Goal: Task Accomplishment & Management: Use online tool/utility

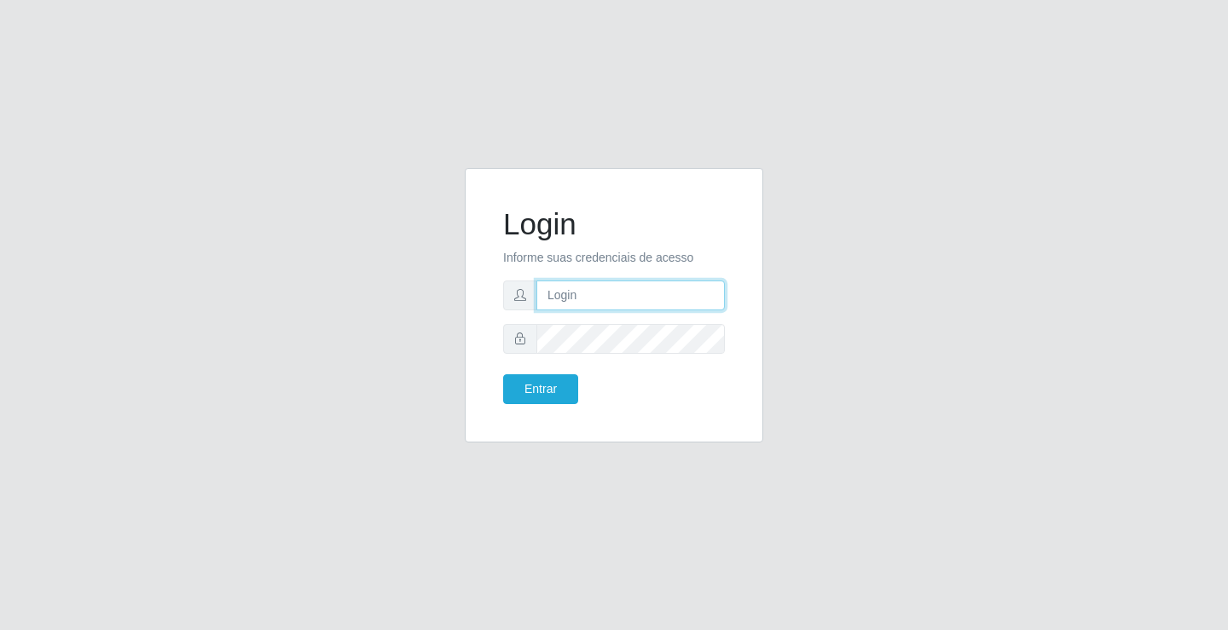
click at [571, 281] on input "text" at bounding box center [630, 296] width 188 height 30
type input "[PERSON_NAME]"
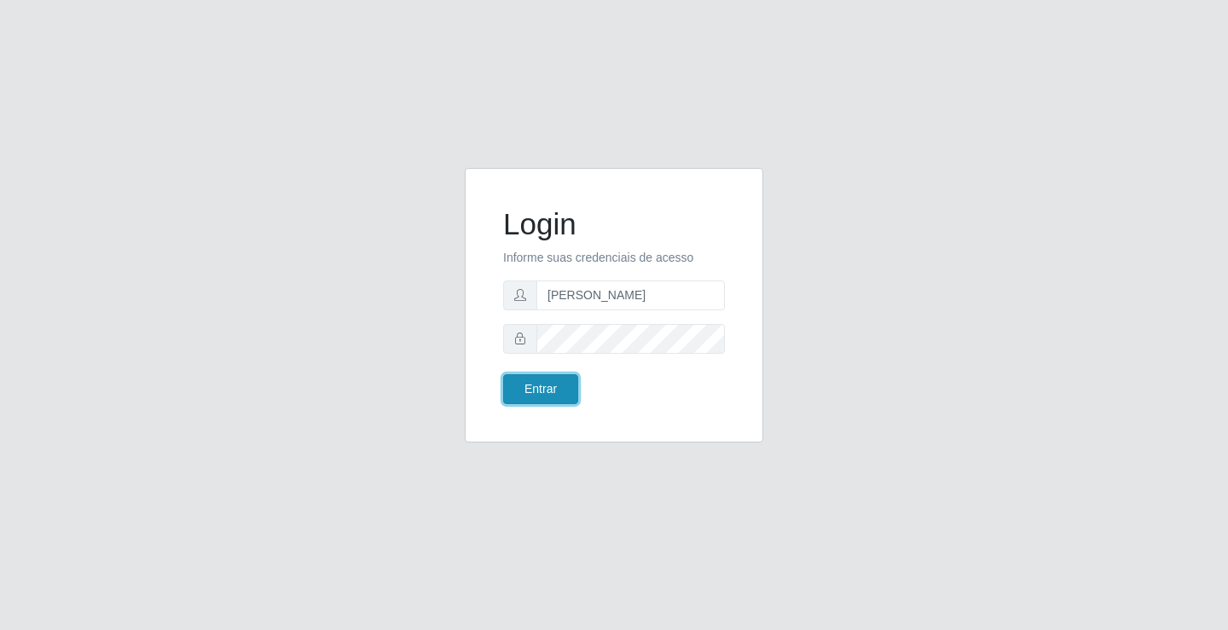
click at [538, 388] on button "Entrar" at bounding box center [540, 389] width 75 height 30
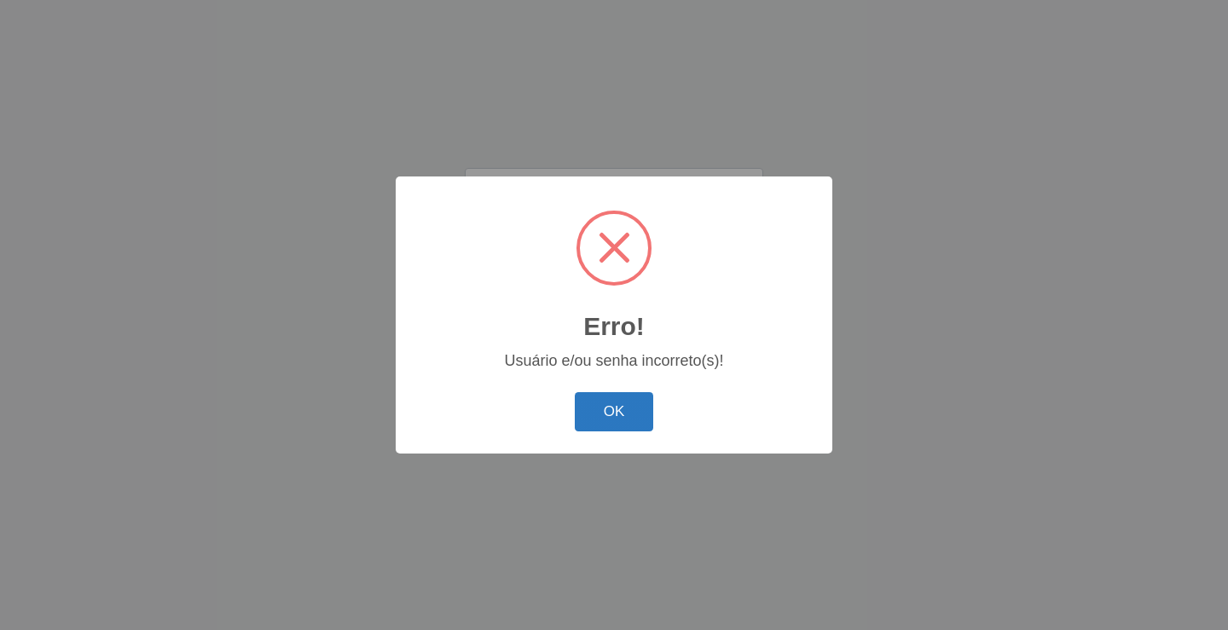
click at [635, 416] on button "OK" at bounding box center [614, 412] width 79 height 40
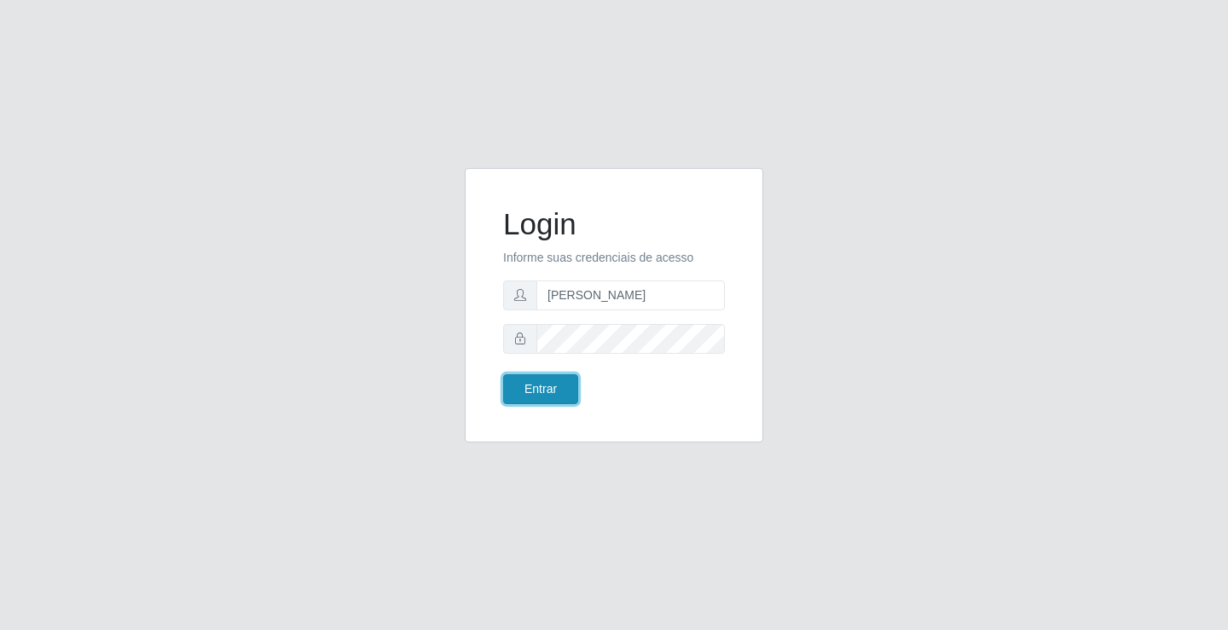
click at [523, 389] on button "Entrar" at bounding box center [540, 389] width 75 height 30
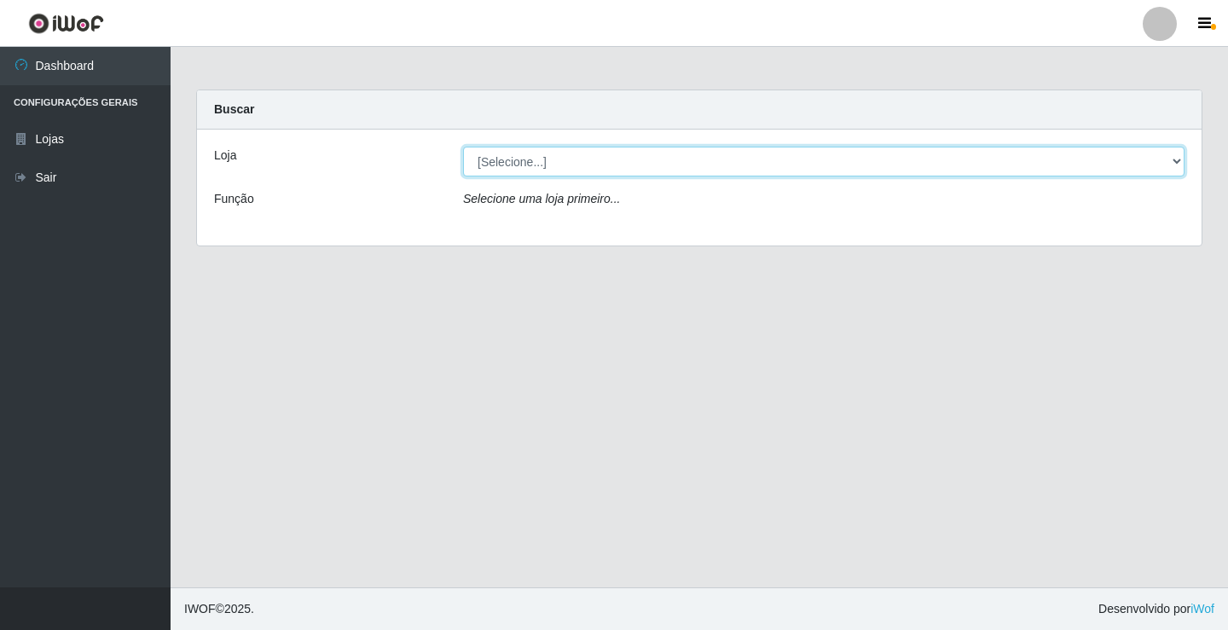
click at [514, 164] on select "[Selecione...] Ideal - Conceição" at bounding box center [824, 162] width 722 height 30
select select "231"
click at [463, 147] on select "[Selecione...] Ideal - Conceição" at bounding box center [824, 162] width 722 height 30
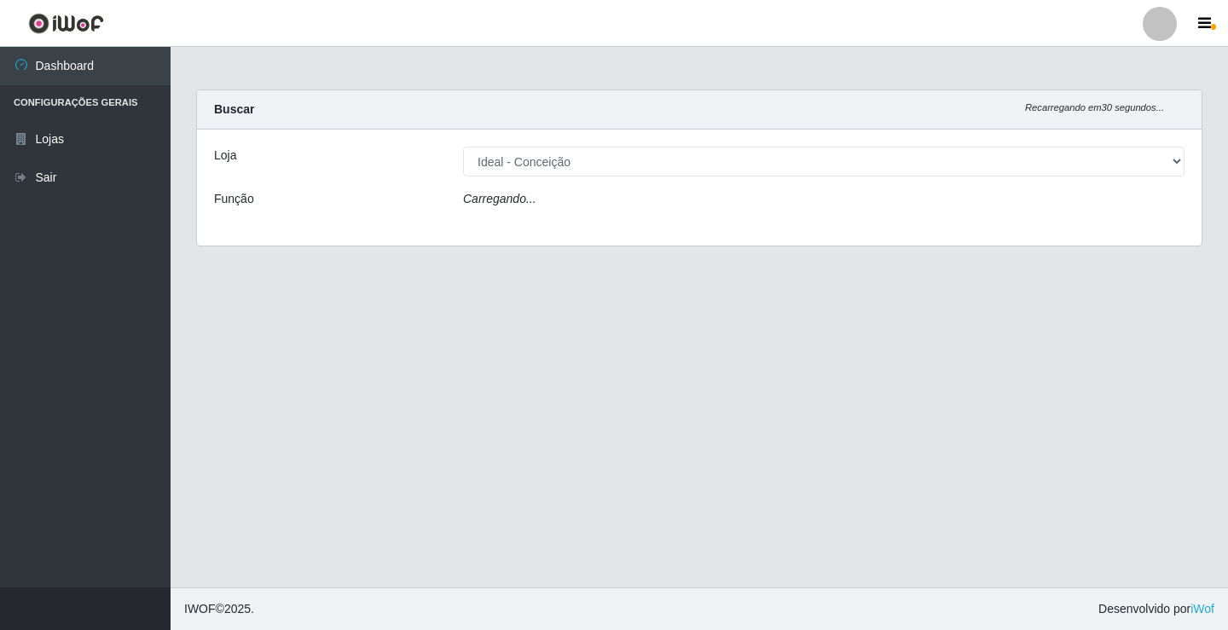
click at [509, 210] on div "Carregando..." at bounding box center [823, 202] width 747 height 25
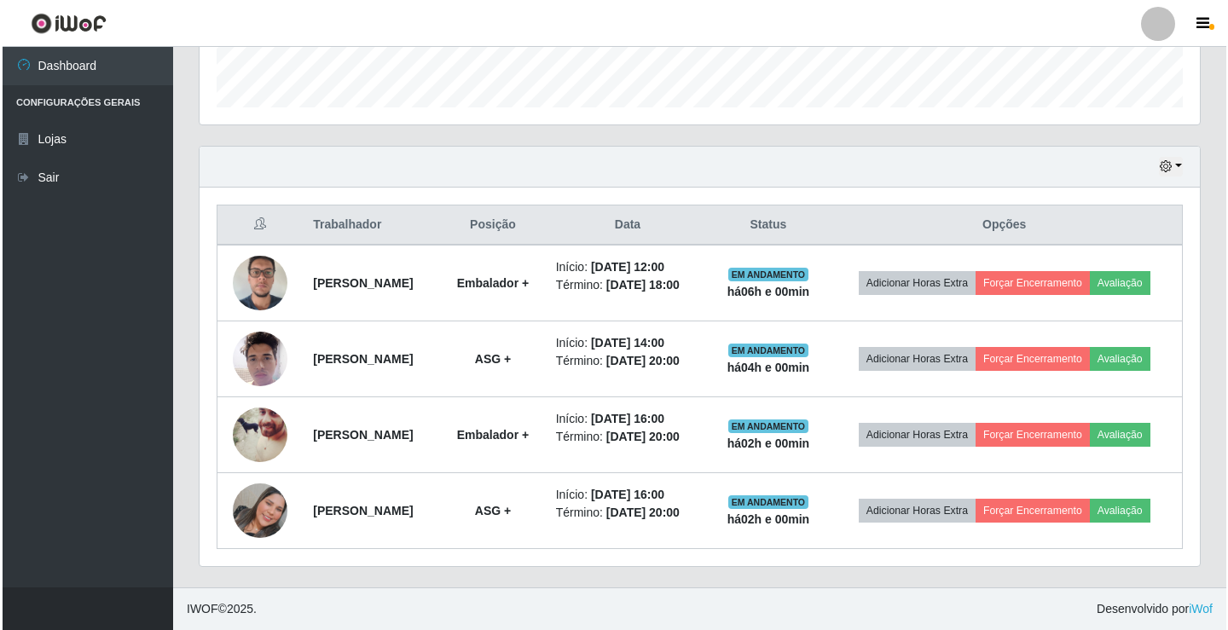
scroll to position [554, 0]
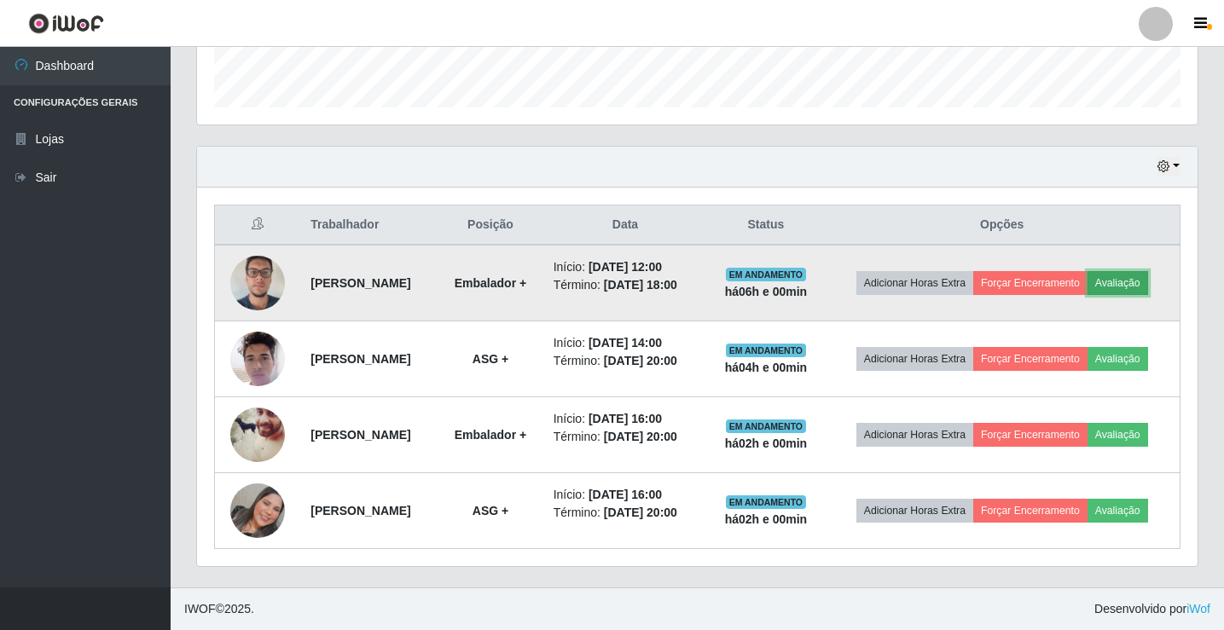
click at [1087, 271] on button "Avaliação" at bounding box center [1117, 283] width 61 height 24
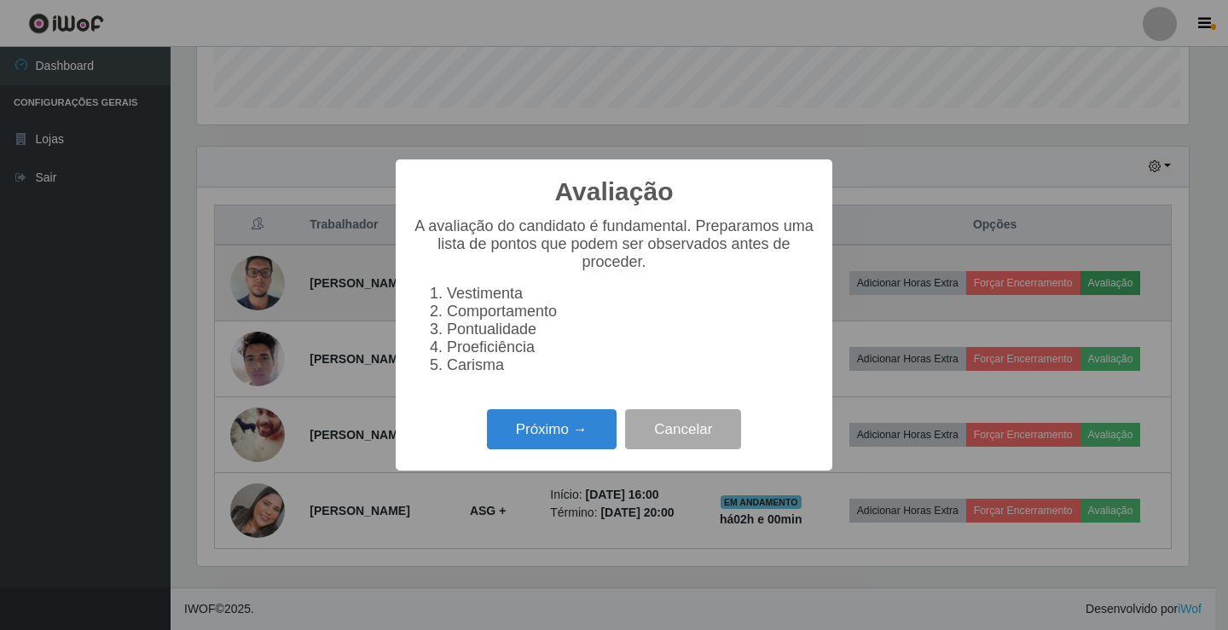
scroll to position [354, 992]
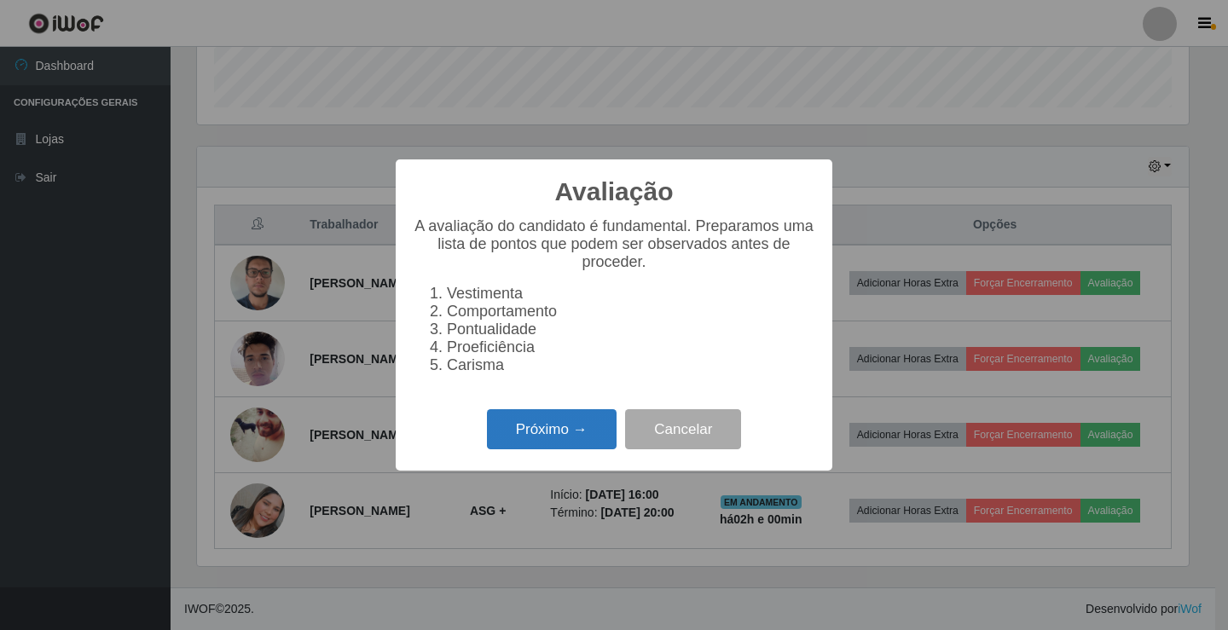
click at [519, 435] on button "Próximo →" at bounding box center [552, 429] width 130 height 40
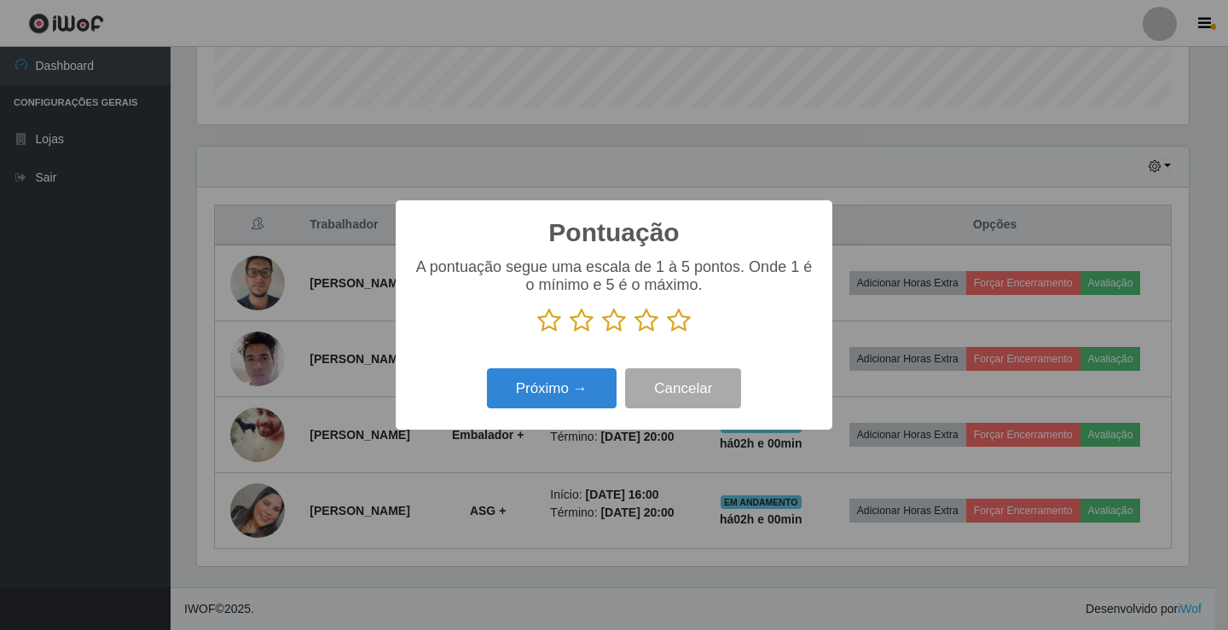
click at [677, 320] on icon at bounding box center [679, 321] width 24 height 26
click at [667, 333] on input "radio" at bounding box center [667, 333] width 0 height 0
click at [548, 389] on button "Próximo →" at bounding box center [552, 388] width 130 height 40
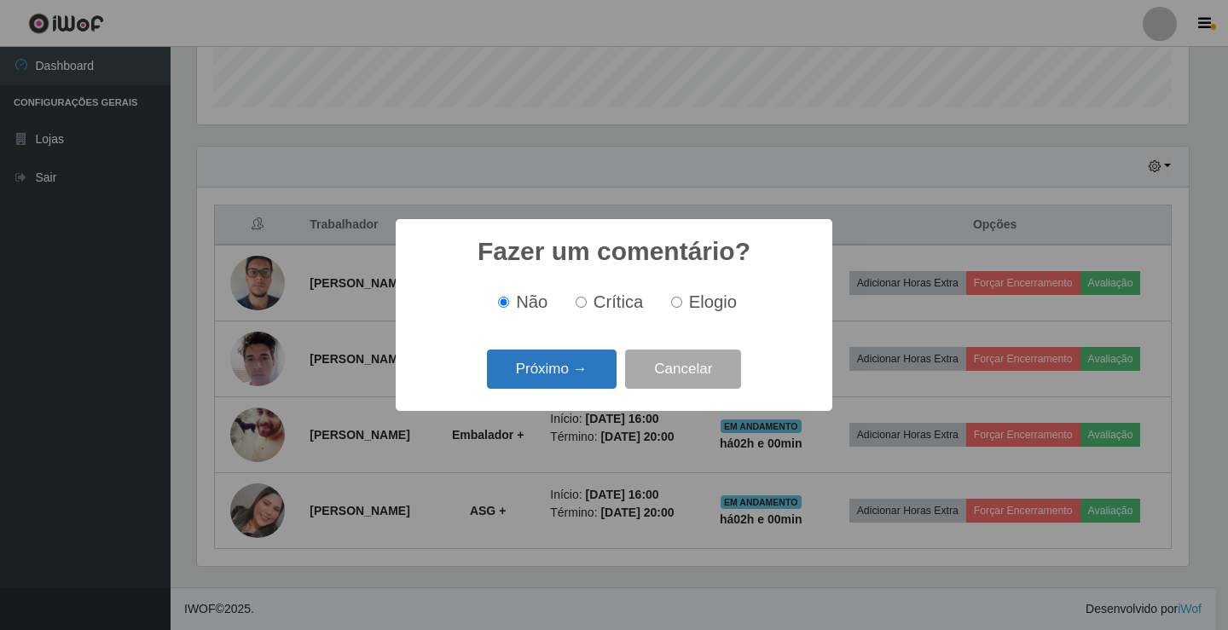
click at [548, 376] on button "Próximo →" at bounding box center [552, 370] width 130 height 40
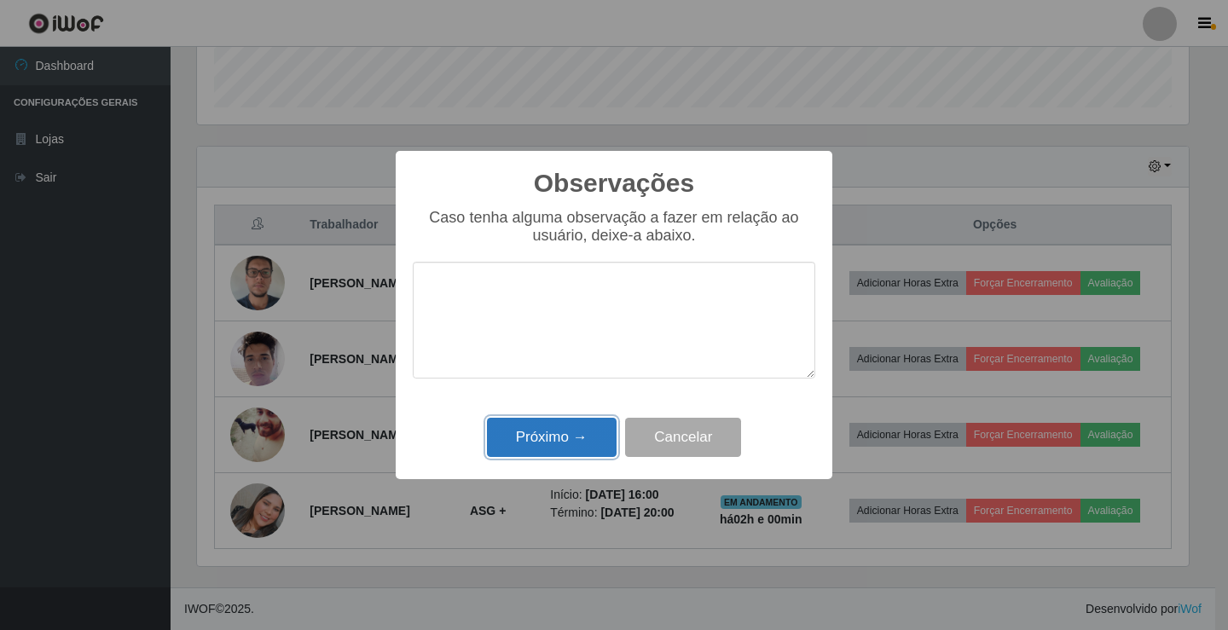
click at [554, 434] on button "Próximo →" at bounding box center [552, 438] width 130 height 40
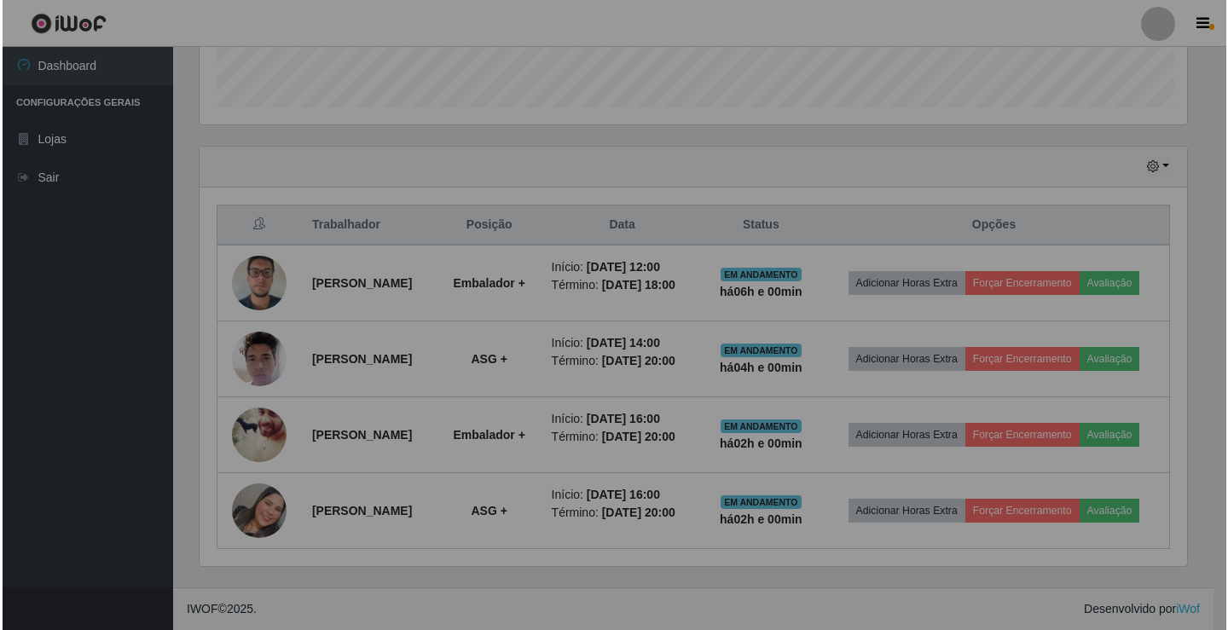
scroll to position [354, 1000]
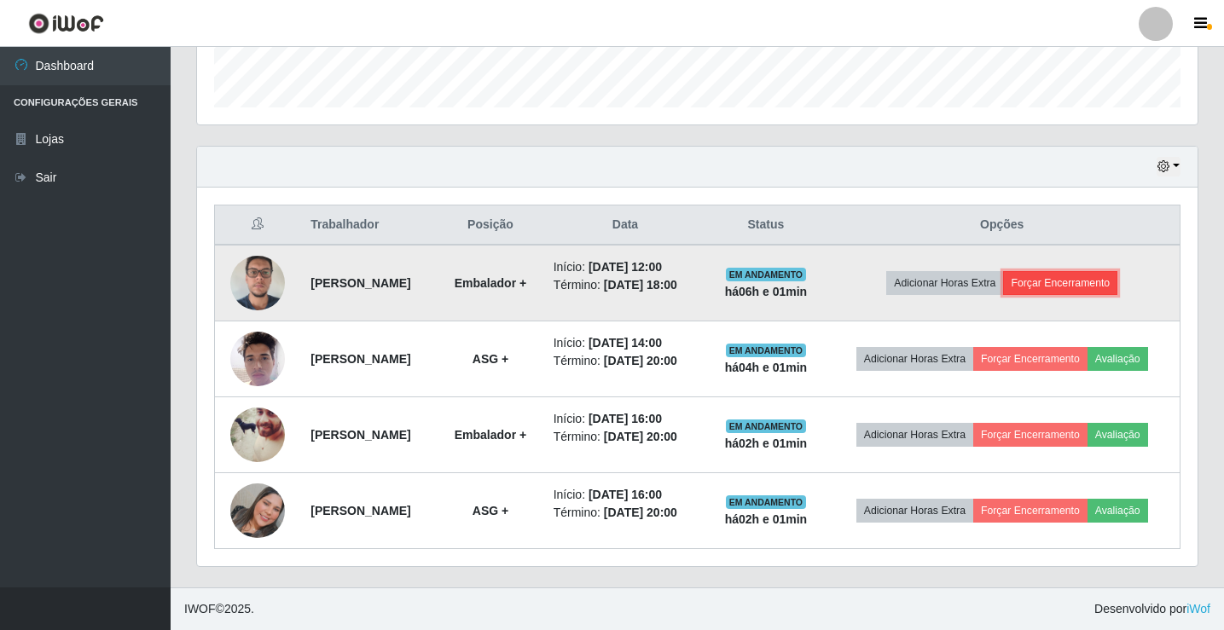
click at [1107, 271] on button "Forçar Encerramento" at bounding box center [1060, 283] width 114 height 24
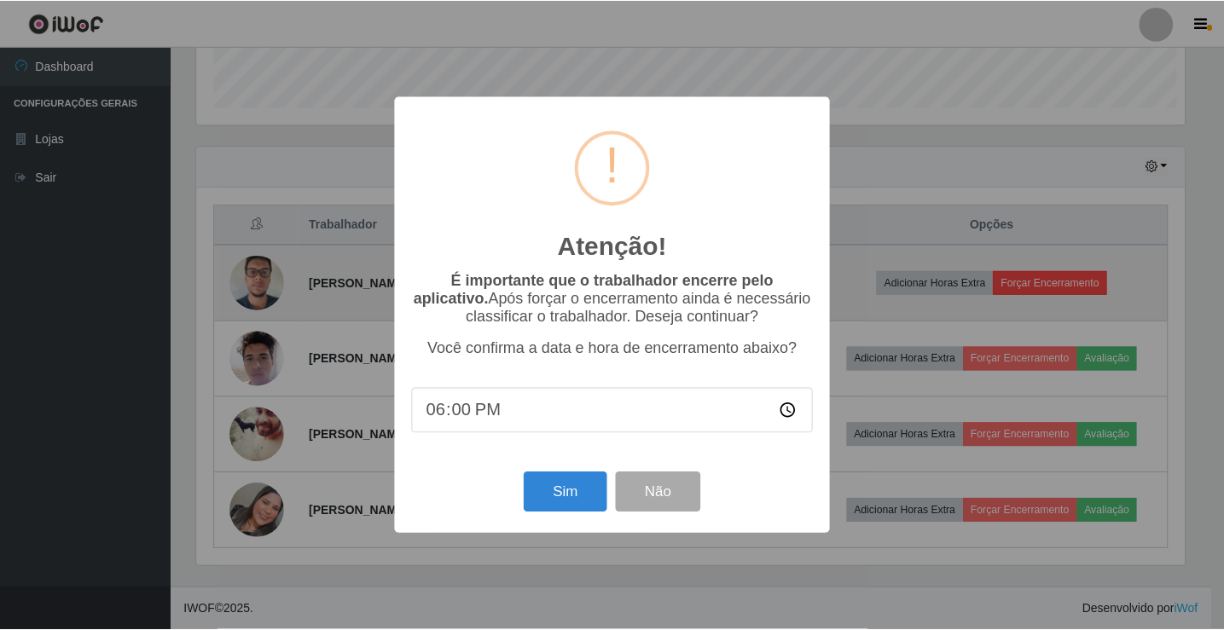
scroll to position [354, 992]
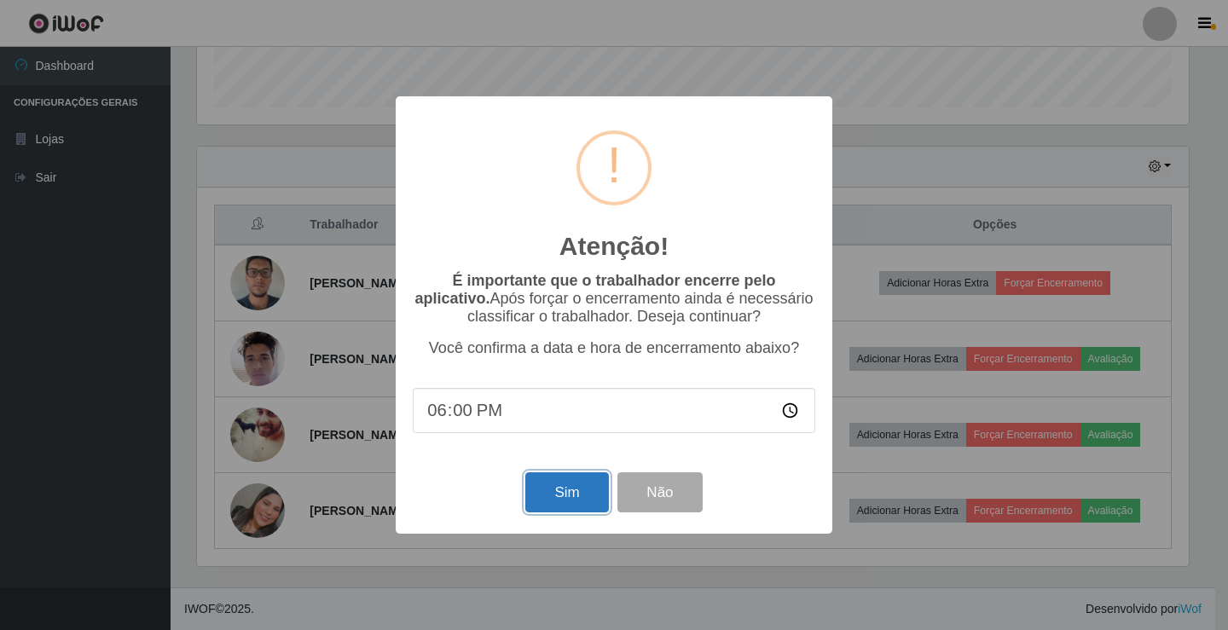
click at [578, 486] on button "Sim" at bounding box center [566, 492] width 83 height 40
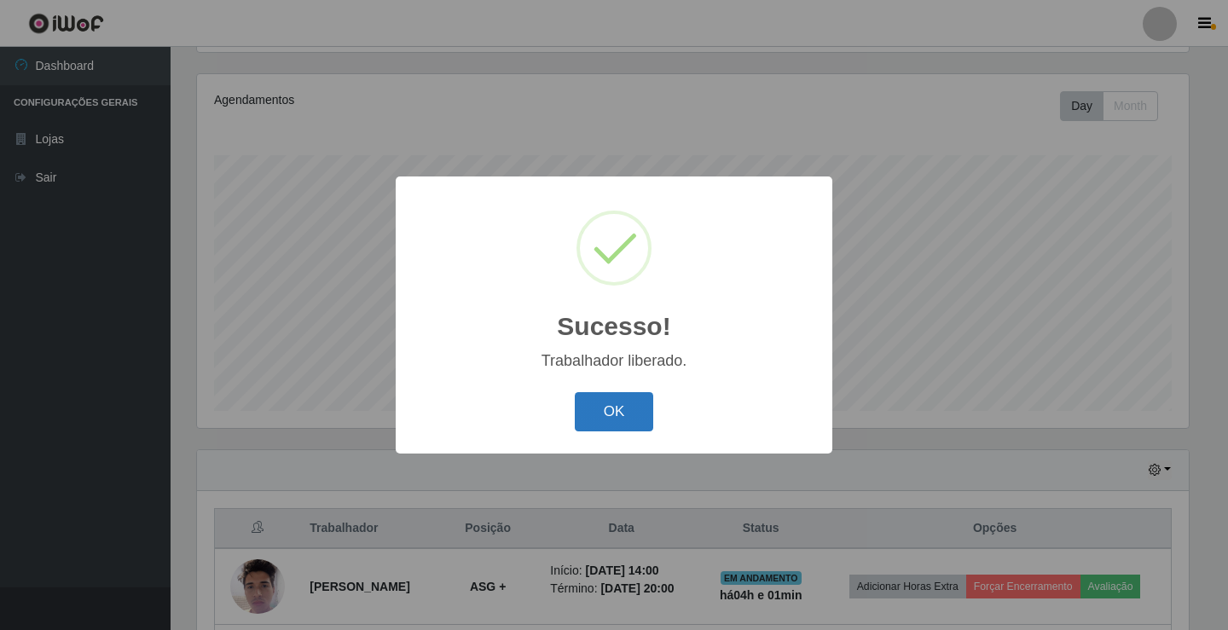
click at [596, 421] on button "OK" at bounding box center [614, 412] width 79 height 40
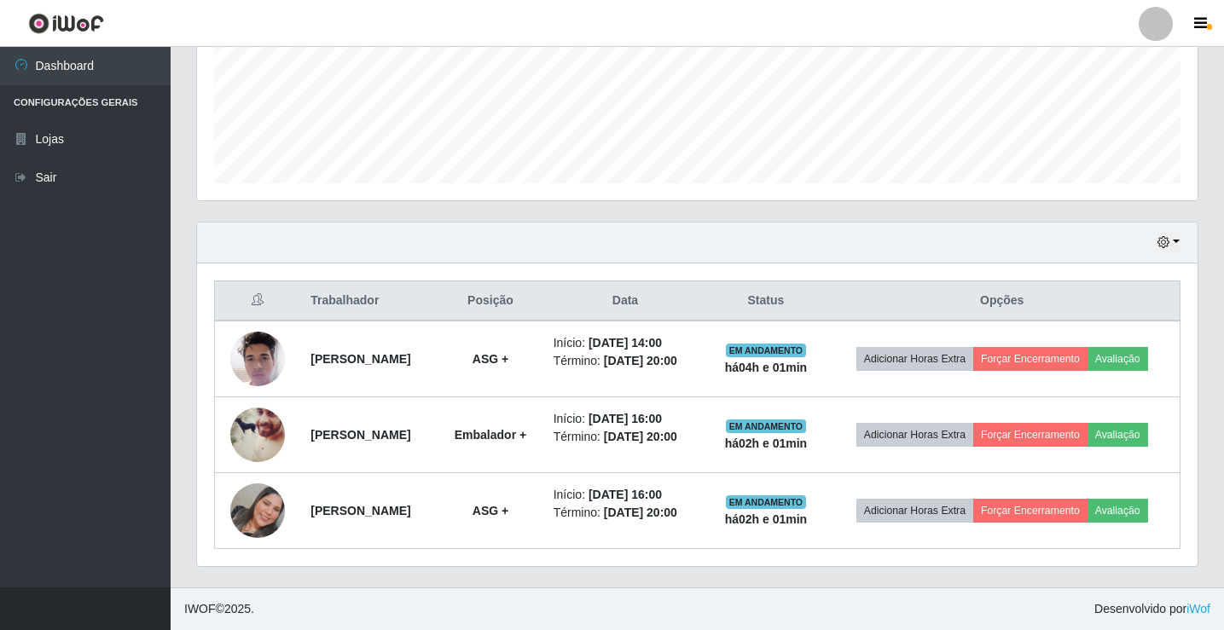
scroll to position [465, 0]
